Goal: Task Accomplishment & Management: Use online tool/utility

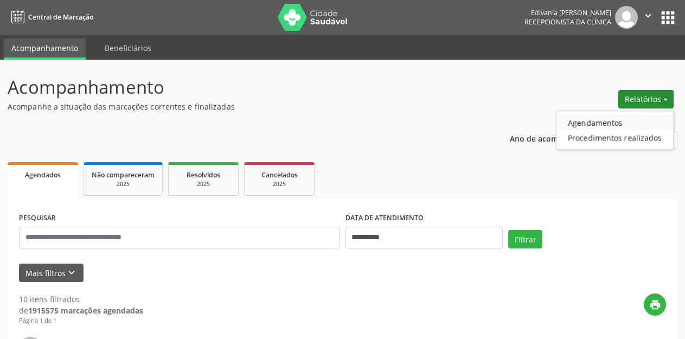
click at [587, 119] on link "Agendamentos" at bounding box center [615, 122] width 117 height 15
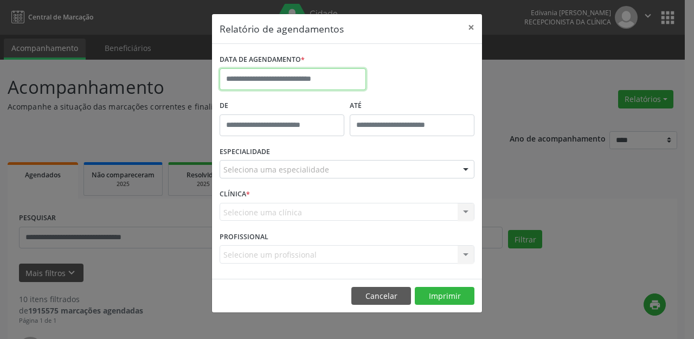
click at [265, 74] on input "text" at bounding box center [293, 79] width 146 height 22
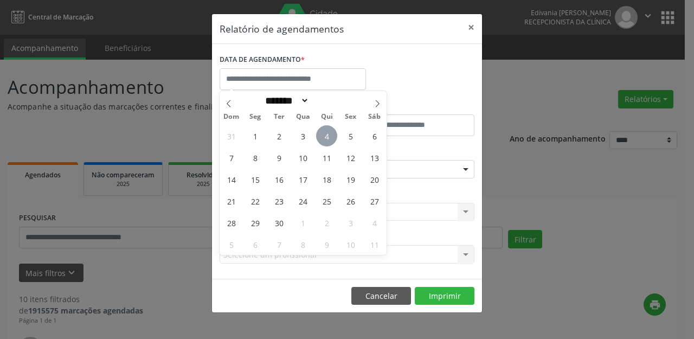
click at [327, 132] on span "4" at bounding box center [326, 135] width 21 height 21
type input "**********"
click at [327, 133] on span "4" at bounding box center [326, 135] width 21 height 21
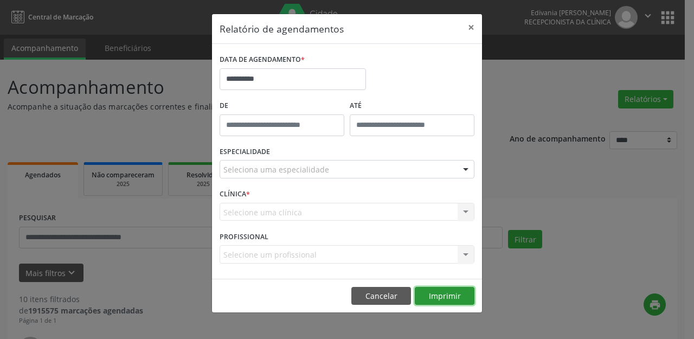
click at [455, 298] on button "Imprimir" at bounding box center [445, 296] width 60 height 18
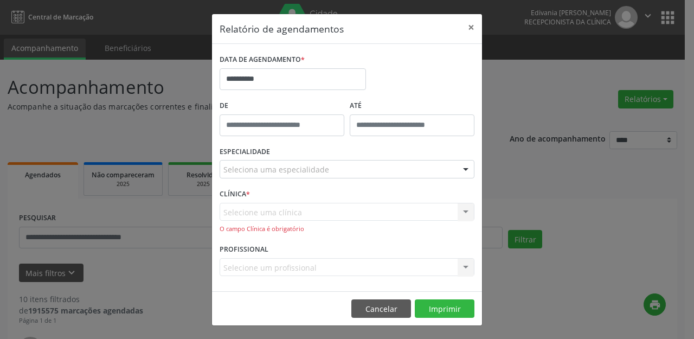
click at [353, 207] on div "Selecione uma clínica Nenhum resultado encontrado para: " " Não há nenhuma opçã…" at bounding box center [347, 218] width 255 height 31
click at [434, 169] on div "Seleciona uma especialidade" at bounding box center [347, 169] width 255 height 18
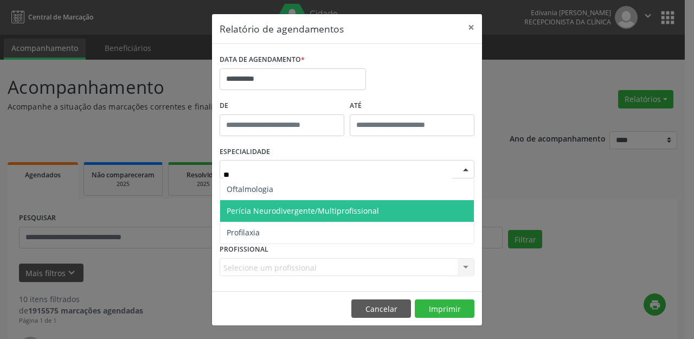
type input "**"
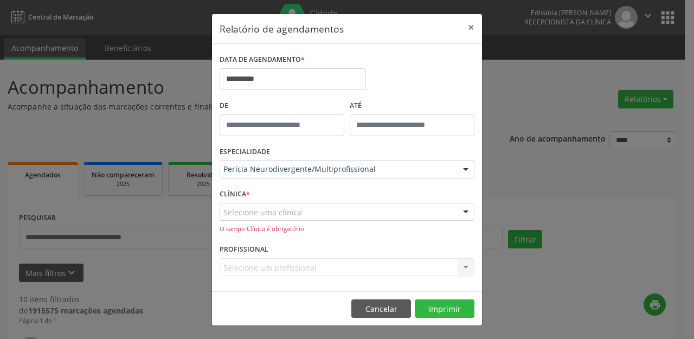
click at [391, 163] on div "Perícia Neurodivergente/Multiprofissional" at bounding box center [347, 169] width 255 height 18
click at [470, 29] on button "×" at bounding box center [472, 27] width 22 height 27
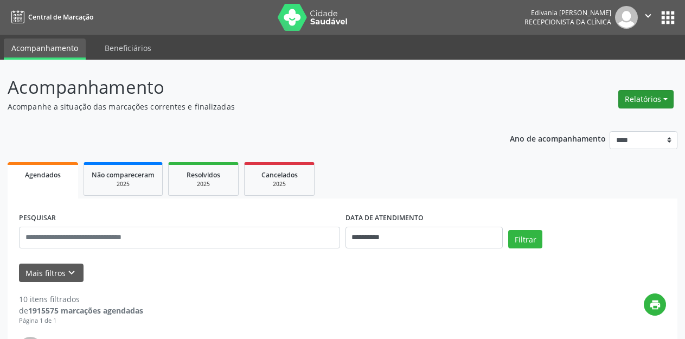
click at [643, 101] on button "Relatórios" at bounding box center [645, 99] width 55 height 18
click at [600, 119] on link "Agendamentos" at bounding box center [615, 122] width 117 height 15
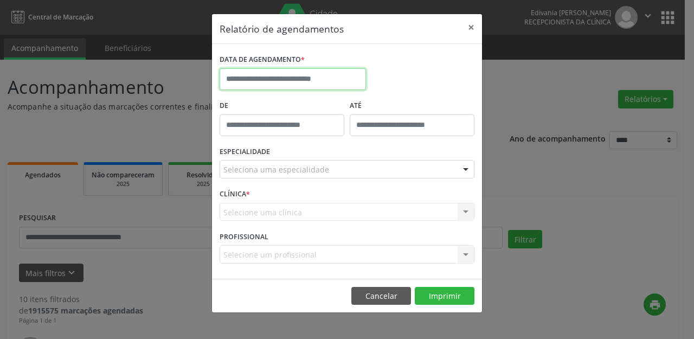
click at [279, 70] on input "text" at bounding box center [293, 79] width 146 height 22
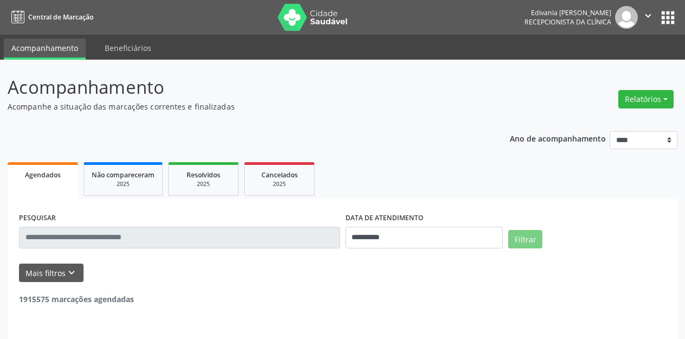
click at [653, 94] on button "Relatórios" at bounding box center [645, 99] width 55 height 18
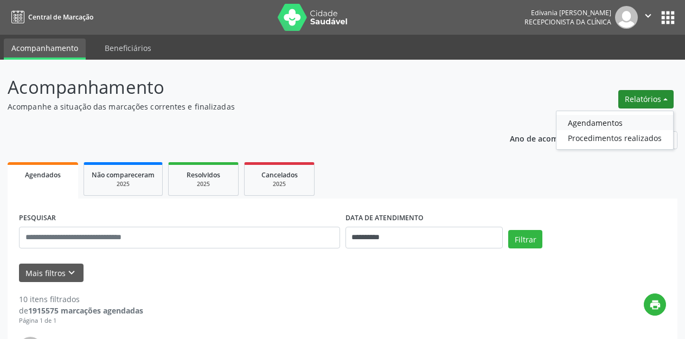
click at [626, 126] on link "Agendamentos" at bounding box center [615, 122] width 117 height 15
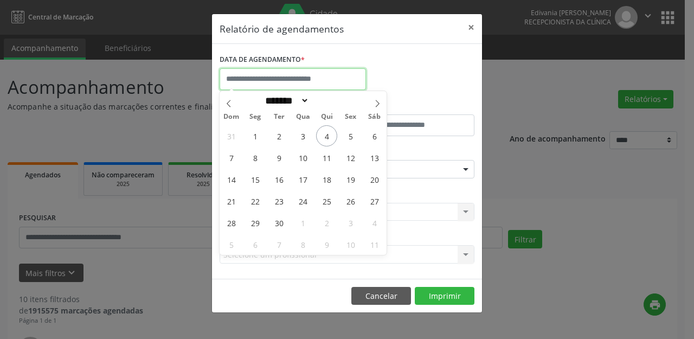
click at [297, 78] on input "text" at bounding box center [293, 79] width 146 height 22
click at [331, 137] on span "4" at bounding box center [326, 135] width 21 height 21
type input "**********"
click at [331, 137] on span "4" at bounding box center [326, 135] width 21 height 21
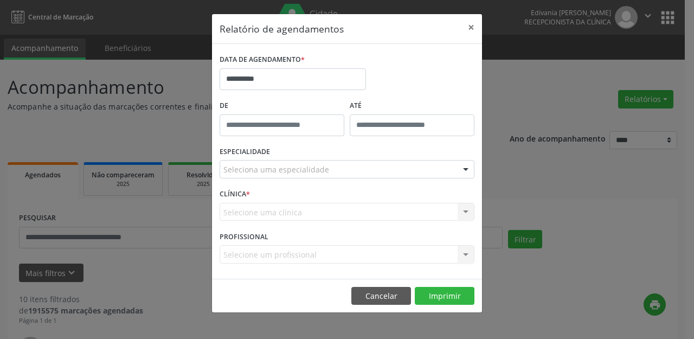
click at [337, 164] on div "Seleciona uma especialidade" at bounding box center [347, 169] width 255 height 18
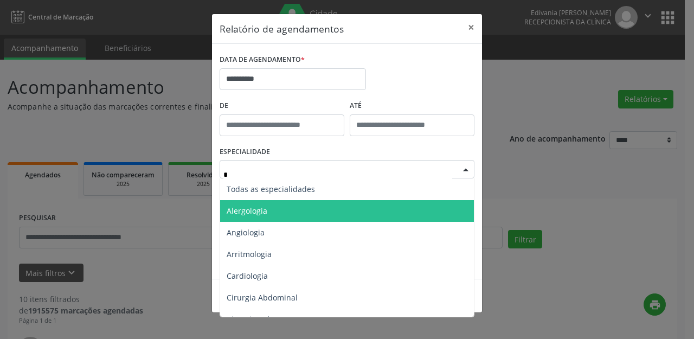
type input "**"
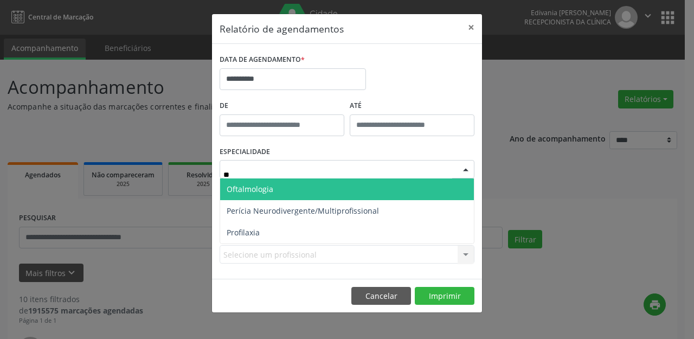
click at [265, 188] on span "Oftalmologia" at bounding box center [250, 189] width 47 height 10
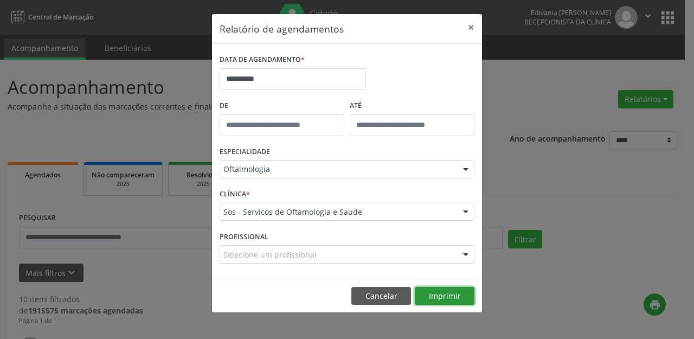
click at [461, 293] on button "Imprimir" at bounding box center [445, 296] width 60 height 18
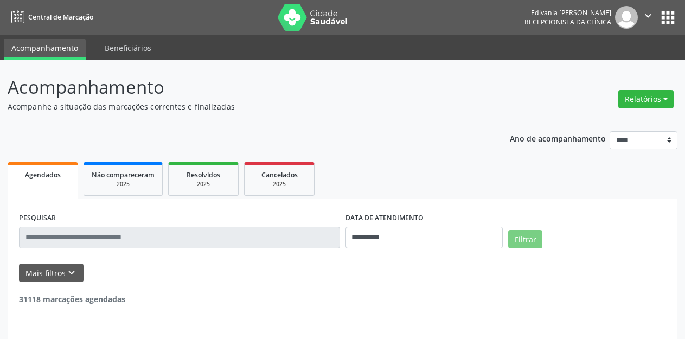
click at [630, 100] on button "Relatórios" at bounding box center [645, 99] width 55 height 18
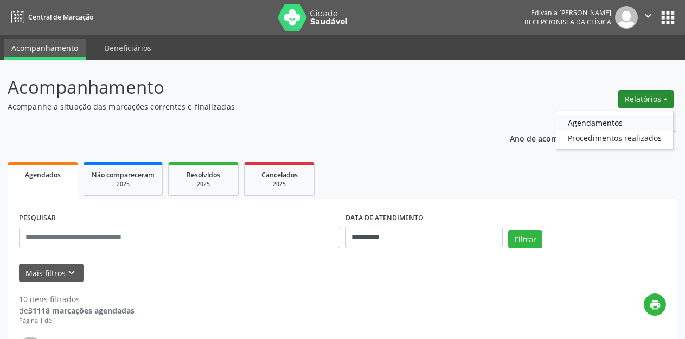
click at [592, 122] on link "Agendamentos" at bounding box center [615, 122] width 117 height 15
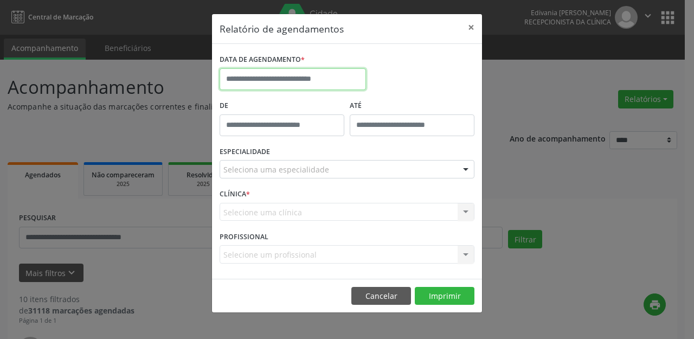
click at [311, 78] on input "text" at bounding box center [293, 79] width 146 height 22
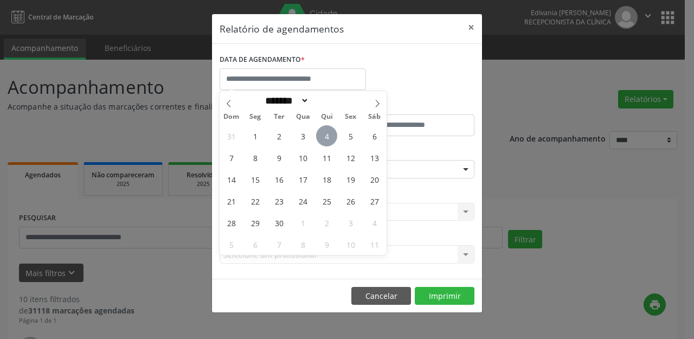
click at [327, 130] on span "4" at bounding box center [326, 135] width 21 height 21
type input "**********"
click at [327, 130] on span "4" at bounding box center [326, 135] width 21 height 21
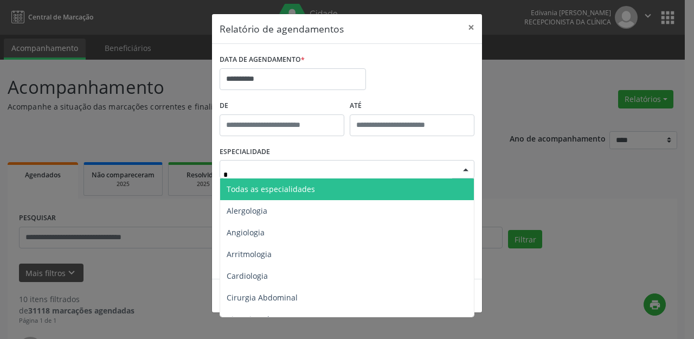
type input "**"
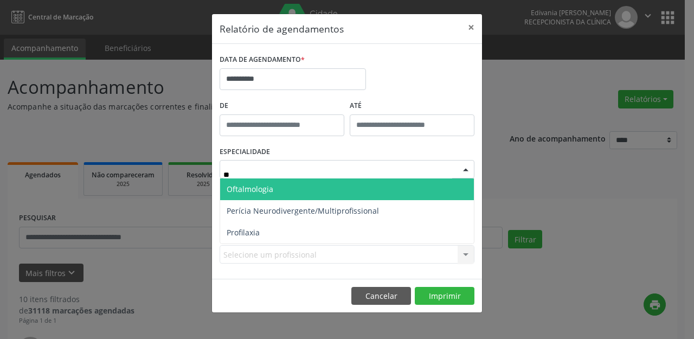
click at [312, 198] on span "Oftalmologia" at bounding box center [347, 189] width 254 height 22
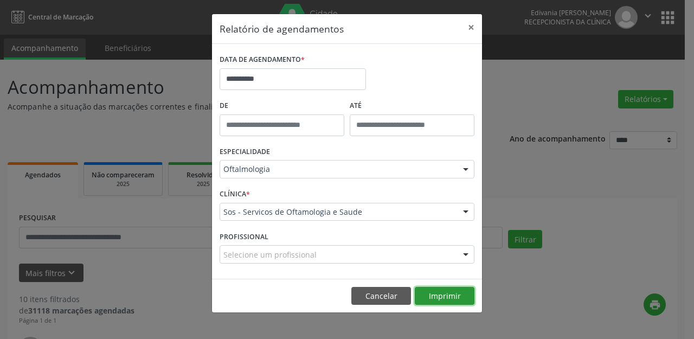
click at [459, 298] on button "Imprimir" at bounding box center [445, 296] width 60 height 18
